Goal: Task Accomplishment & Management: Manage account settings

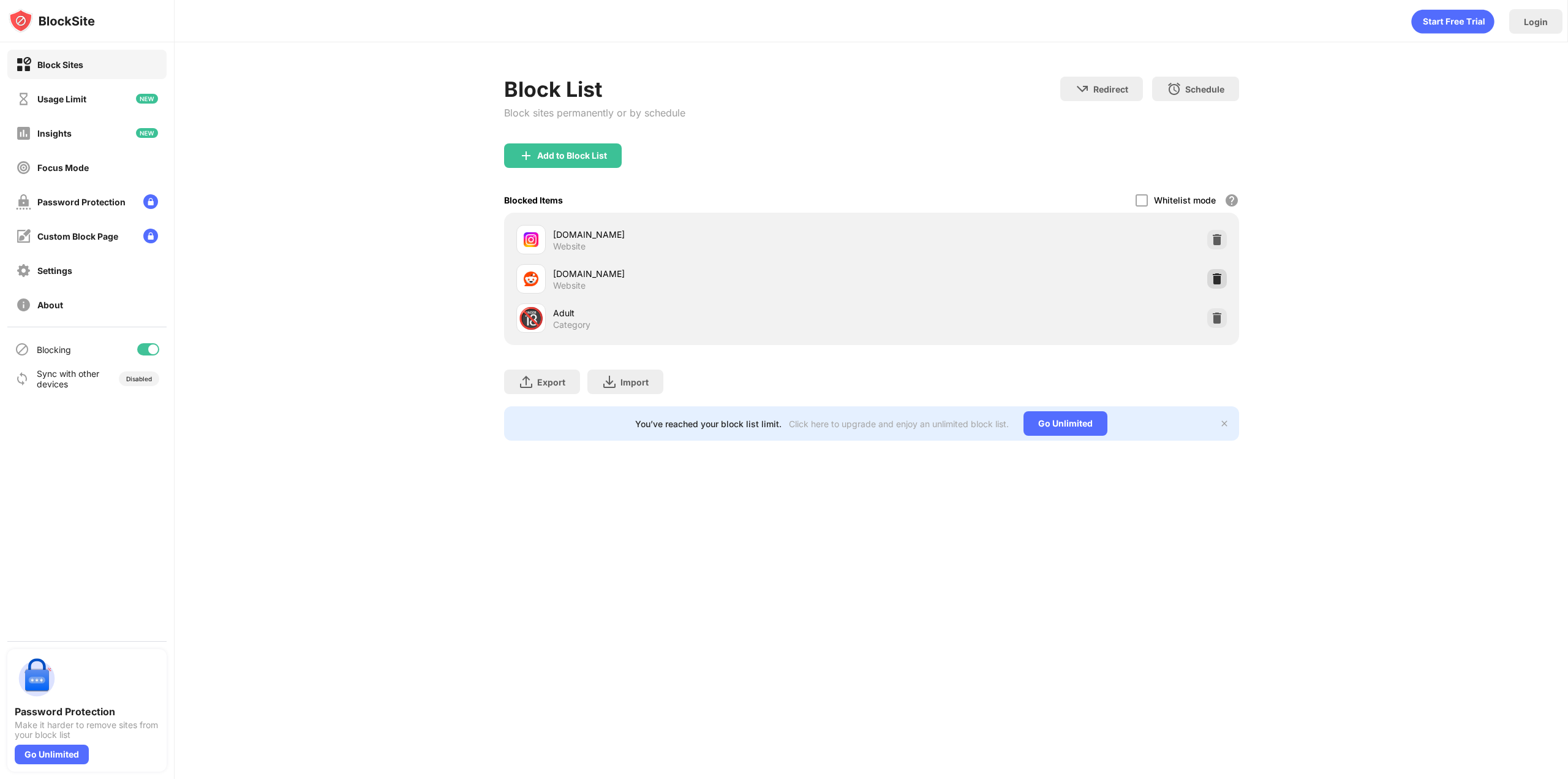
click at [1219, 279] on img at bounding box center [1217, 279] width 12 height 12
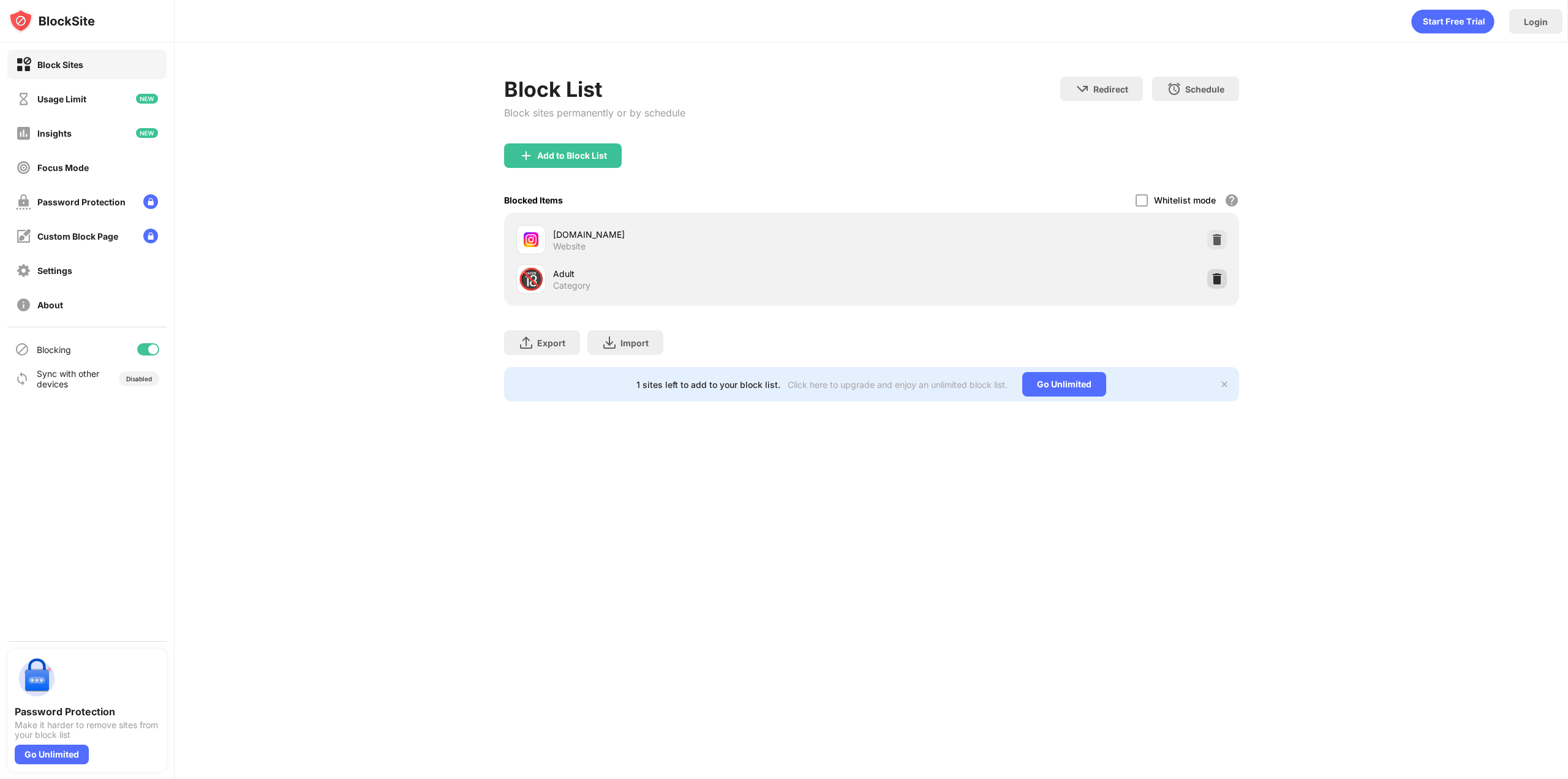
click at [1213, 277] on img at bounding box center [1217, 279] width 12 height 12
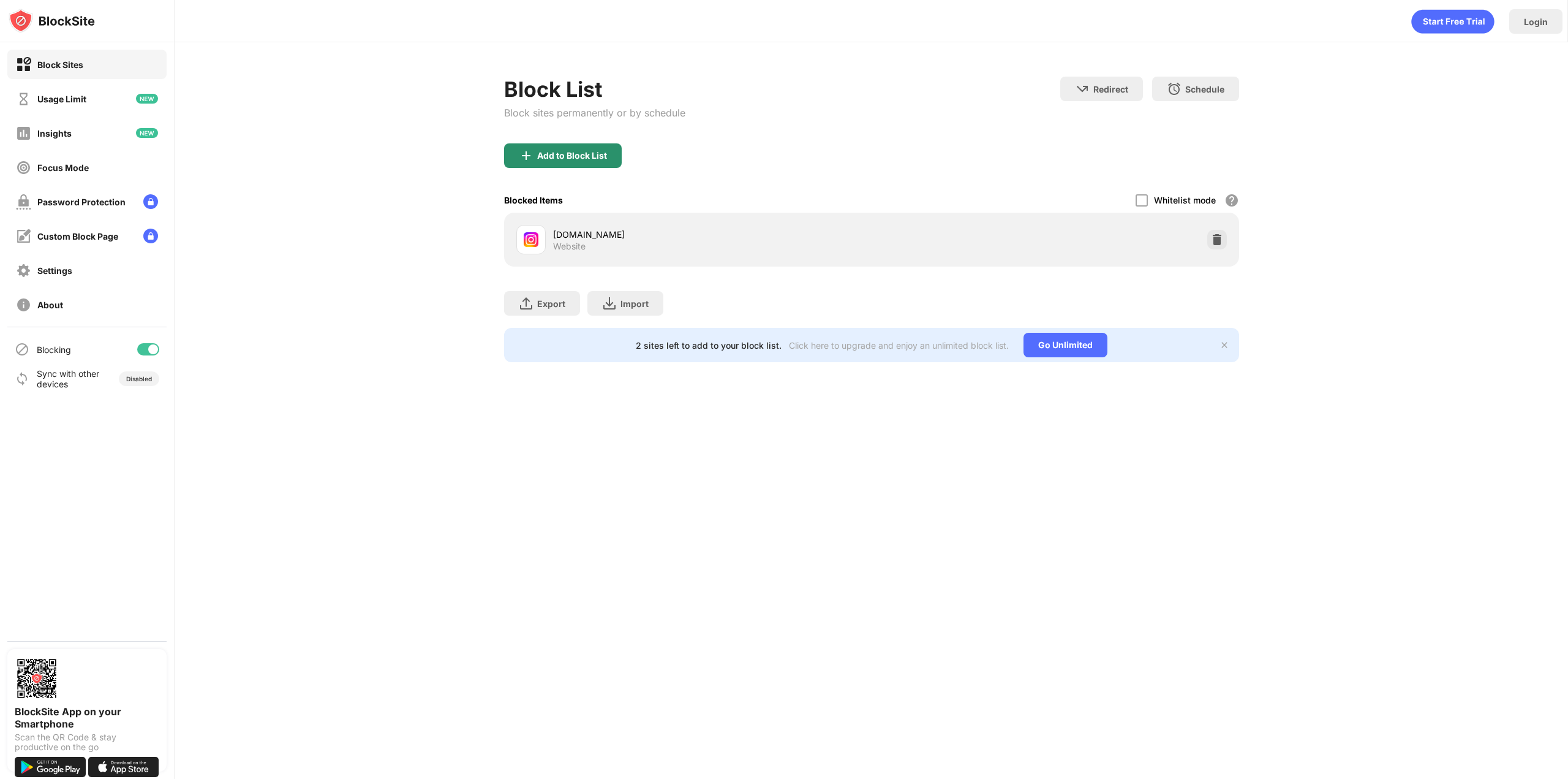
click at [602, 158] on div "Add to Block List" at bounding box center [572, 155] width 70 height 10
